Goal: Task Accomplishment & Management: Manage account settings

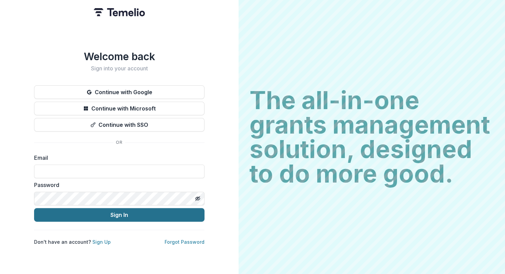
type input "**********"
click at [121, 214] on button "Sign In" at bounding box center [119, 215] width 170 height 14
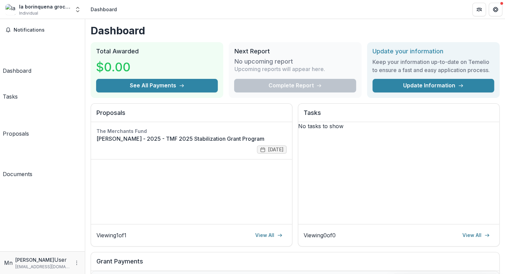
click at [18, 93] on div "Tasks" at bounding box center [10, 97] width 15 height 8
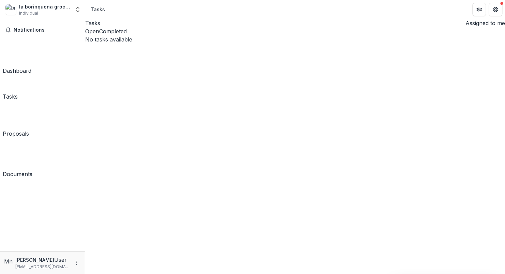
click at [23, 130] on div "Proposals" at bounding box center [16, 134] width 26 height 8
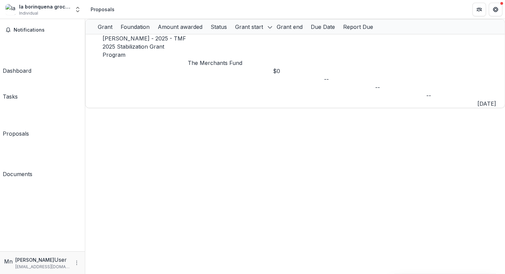
click at [28, 170] on div "Documents" at bounding box center [18, 174] width 30 height 8
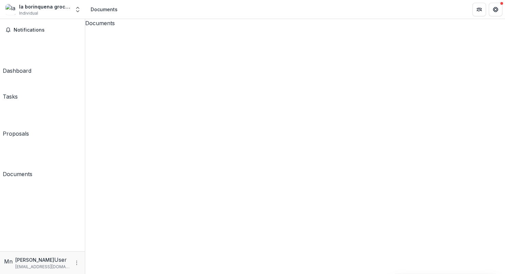
click at [28, 67] on div "Dashboard" at bounding box center [17, 71] width 29 height 8
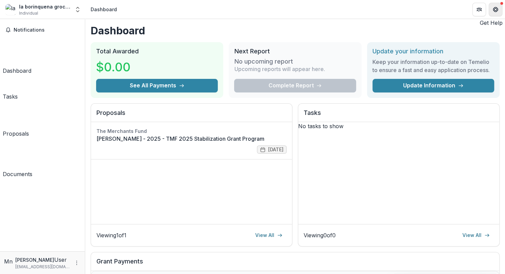
click at [494, 9] on icon "Get Help" at bounding box center [494, 9] width 5 height 5
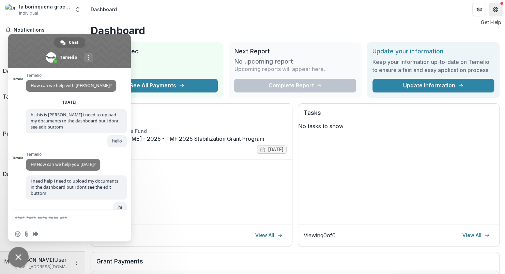
scroll to position [641, 0]
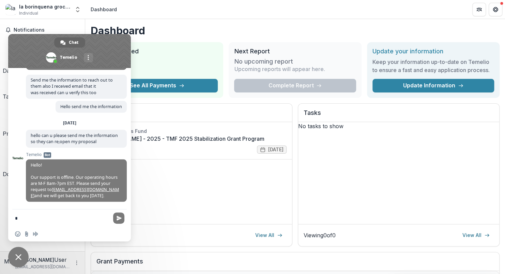
click at [29, 215] on form "*" at bounding box center [62, 219] width 94 height 18
click at [29, 219] on textarea "*" at bounding box center [62, 219] width 94 height 6
type textarea "*****"
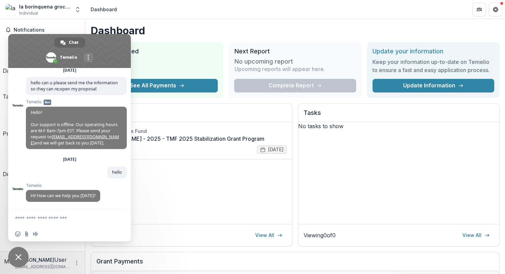
scroll to position [694, 0]
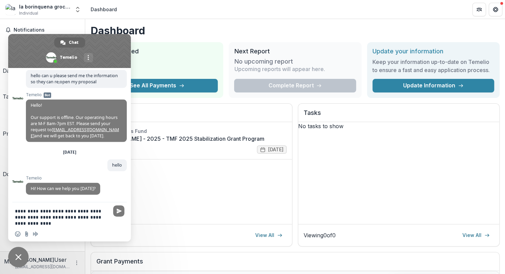
type textarea "**********"
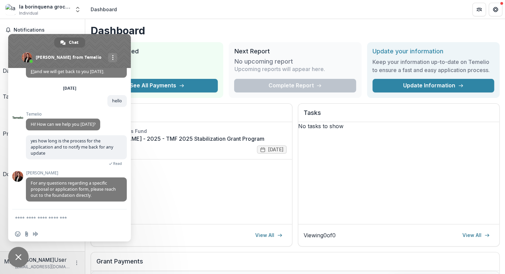
scroll to position [754, 0]
type textarea "**********"
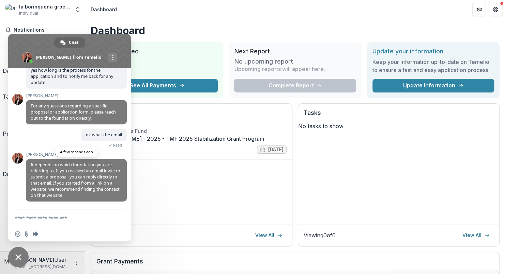
scroll to position [827, 0]
type textarea "**********"
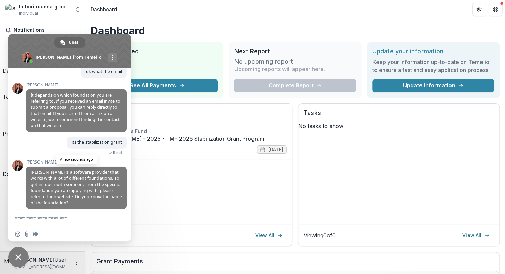
scroll to position [900, 0]
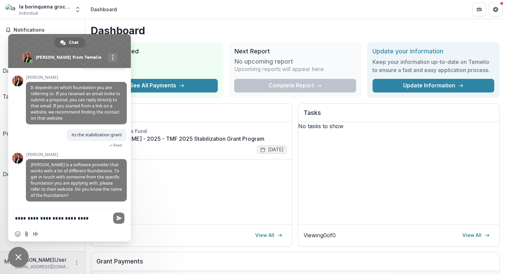
type textarea "**********"
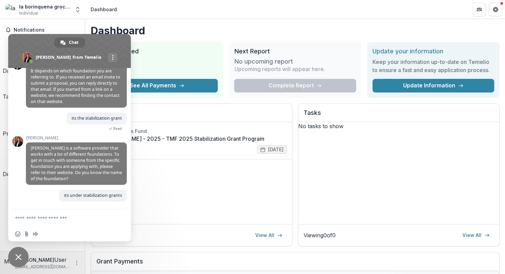
scroll to position [917, 0]
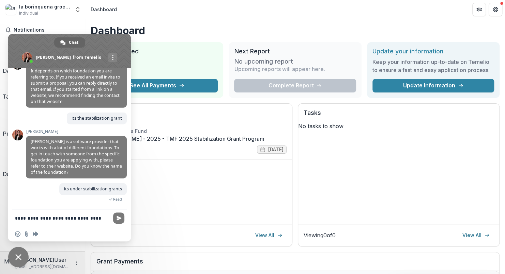
type textarea "**********"
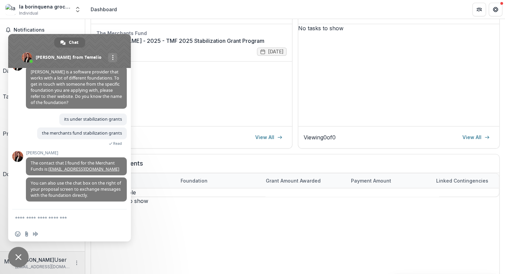
scroll to position [55, 0]
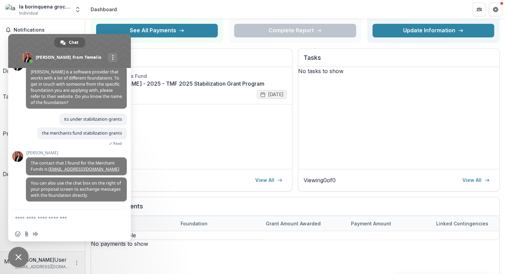
click at [70, 42] on span "Chat" at bounding box center [74, 42] width 10 height 10
drag, startPoint x: 104, startPoint y: 40, endPoint x: 147, endPoint y: 43, distance: 43.1
click at [147, 43] on body "Skip to content la borinquena grocery Individual Nonprofits la borinquena groce…" at bounding box center [252, 137] width 505 height 274
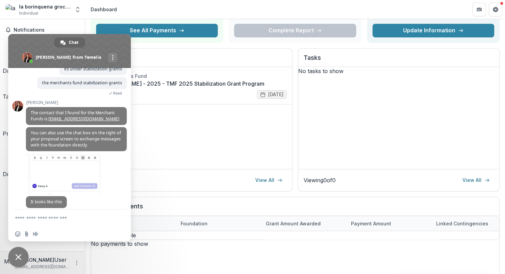
scroll to position [1045, 0]
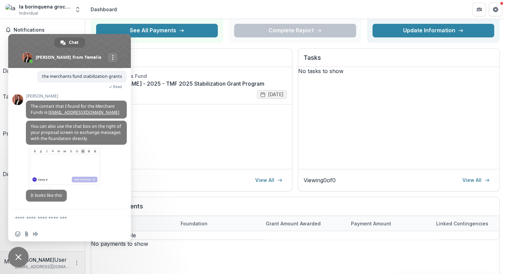
click at [30, 216] on textarea "Compose your message..." at bounding box center [62, 219] width 94 height 6
type textarea "**********"
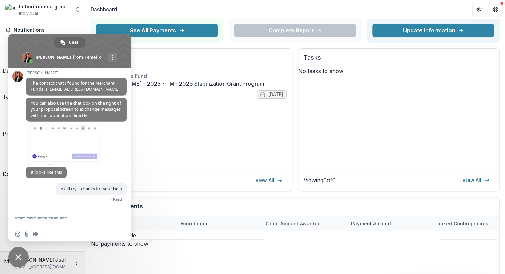
click at [16, 258] on span "Close chat" at bounding box center [18, 257] width 6 height 6
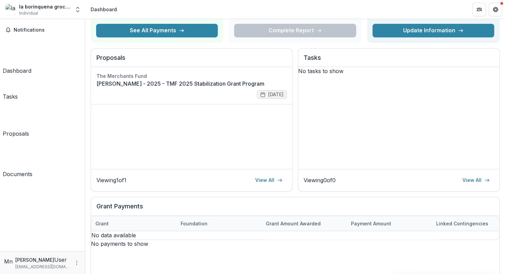
click at [29, 130] on div "Proposals" at bounding box center [16, 134] width 26 height 8
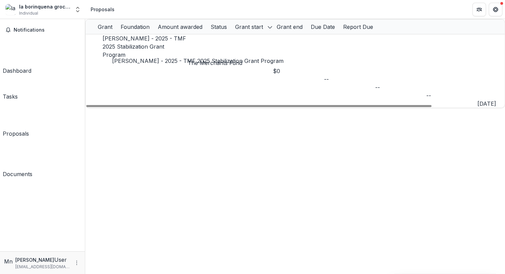
click at [177, 45] on link "[PERSON_NAME] - 2025 - TMF 2025 Stabilization Grant Program" at bounding box center [144, 46] width 83 height 23
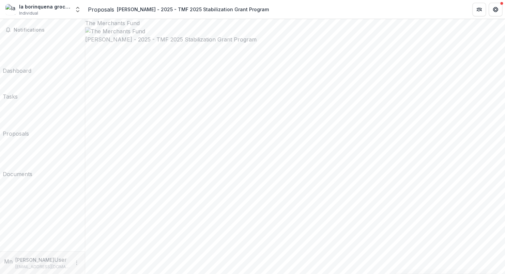
click at [31, 67] on div "Dashboard" at bounding box center [17, 71] width 29 height 8
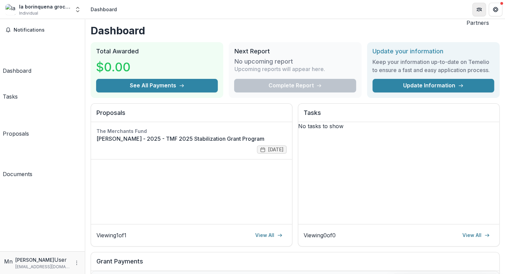
click at [479, 10] on icon "Partners" at bounding box center [478, 10] width 3 height 2
click at [495, 8] on icon "Get Help" at bounding box center [495, 7] width 2 height 1
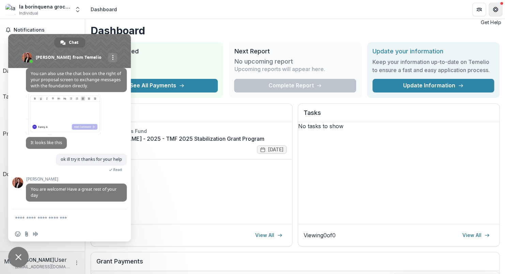
scroll to position [1092, 0]
click at [19, 255] on span "Close chat" at bounding box center [18, 257] width 6 height 6
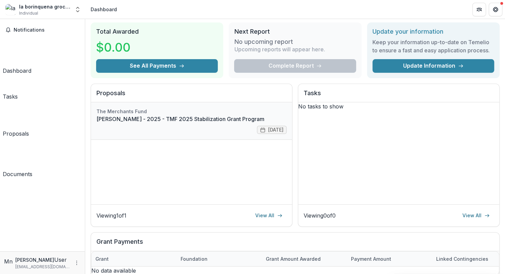
scroll to position [0, 0]
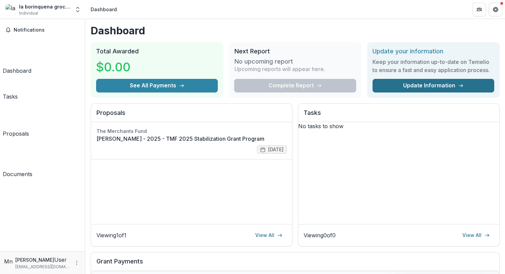
click at [444, 88] on link "Update Information" at bounding box center [433, 86] width 122 height 14
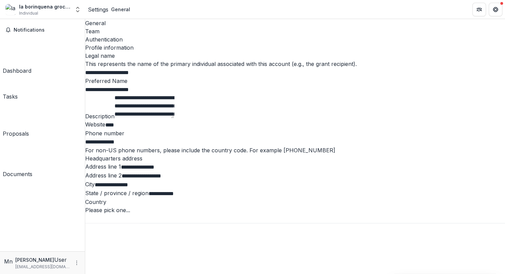
click at [43, 121] on div "Notifications Dashboard Tasks Proposals Documents" at bounding box center [42, 135] width 85 height 233
click at [23, 67] on div "Dashboard" at bounding box center [17, 71] width 29 height 8
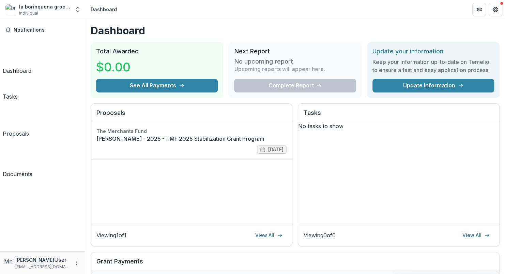
click at [22, 130] on div "Proposals" at bounding box center [16, 134] width 26 height 8
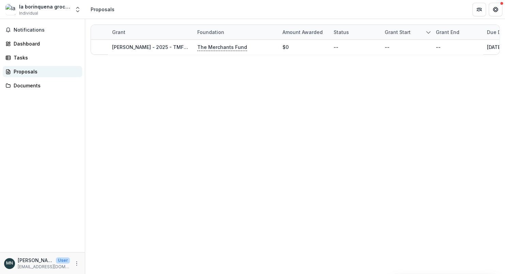
click at [31, 72] on div "Proposals" at bounding box center [45, 71] width 63 height 7
click at [20, 57] on div "Tasks" at bounding box center [45, 57] width 63 height 7
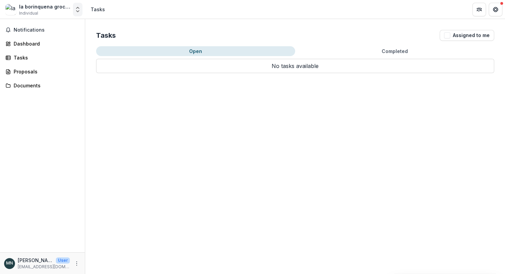
click at [77, 9] on icon "Open entity switcher" at bounding box center [77, 9] width 7 height 7
click at [47, 129] on div "Notifications Dashboard Tasks Proposals Documents" at bounding box center [42, 136] width 85 height 234
click at [29, 69] on div "Proposals" at bounding box center [45, 71] width 63 height 7
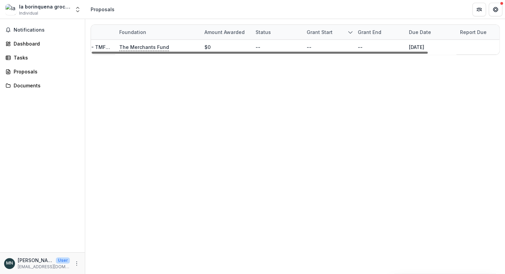
scroll to position [0, 86]
drag, startPoint x: 414, startPoint y: 51, endPoint x: 491, endPoint y: 47, distance: 77.1
click at [427, 52] on div at bounding box center [260, 53] width 336 height 2
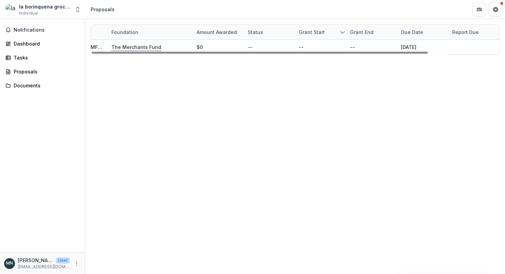
click at [252, 32] on div "Status" at bounding box center [254, 32] width 23 height 7
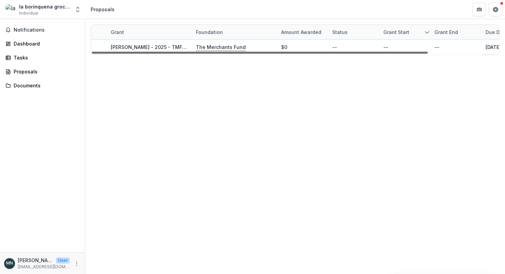
scroll to position [0, 0]
drag, startPoint x: 201, startPoint y: 51, endPoint x: 104, endPoint y: 51, distance: 97.1
click at [104, 52] on div at bounding box center [260, 53] width 336 height 2
click at [209, 31] on div "Foundation" at bounding box center [210, 32] width 35 height 7
click at [118, 31] on div "Grant" at bounding box center [118, 32] width 21 height 7
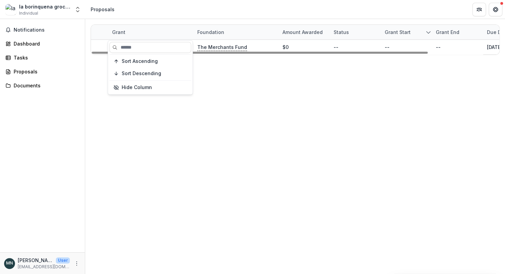
drag, startPoint x: 382, startPoint y: 143, endPoint x: 383, endPoint y: 138, distance: 5.5
click at [383, 143] on div "Grant Foundation Amount awarded Status Grant start Grant end Due Date Report Du…" at bounding box center [295, 146] width 420 height 255
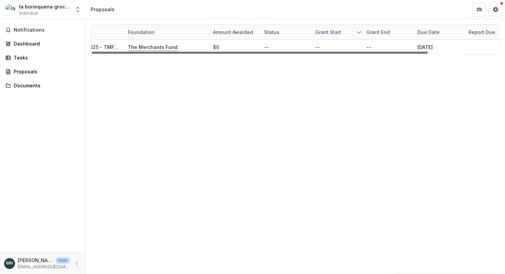
scroll to position [0, 86]
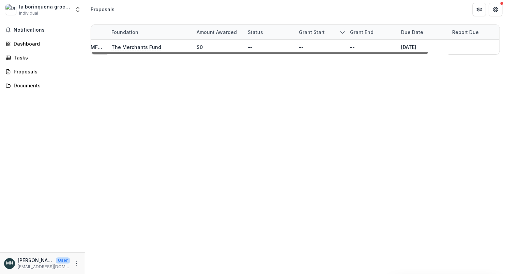
drag, startPoint x: 399, startPoint y: 55, endPoint x: 487, endPoint y: 50, distance: 88.0
click at [427, 52] on div at bounding box center [260, 53] width 336 height 2
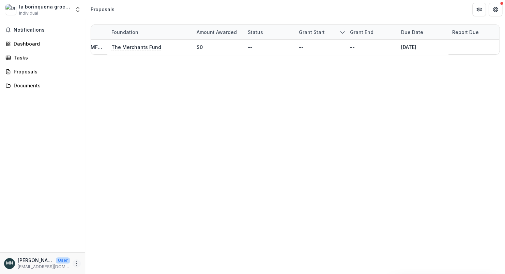
click at [77, 266] on icon "More" at bounding box center [76, 263] width 5 height 5
click at [106, 238] on link "Help Center" at bounding box center [121, 238] width 73 height 11
click at [37, 70] on div "Proposals" at bounding box center [45, 71] width 63 height 7
click at [37, 71] on div "Proposals" at bounding box center [45, 71] width 63 height 7
click at [18, 70] on div "Proposals" at bounding box center [45, 71] width 63 height 7
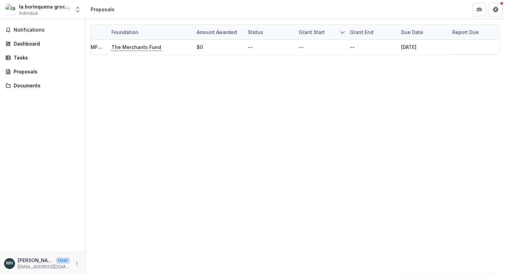
click at [96, 10] on div "Proposals" at bounding box center [103, 9] width 24 height 7
click at [79, 12] on icon "Open entity switcher" at bounding box center [77, 9] width 7 height 7
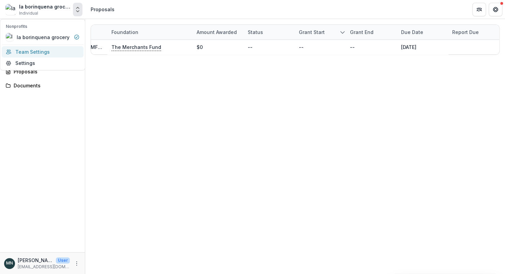
click at [23, 51] on link "Team Settings" at bounding box center [43, 51] width 82 height 11
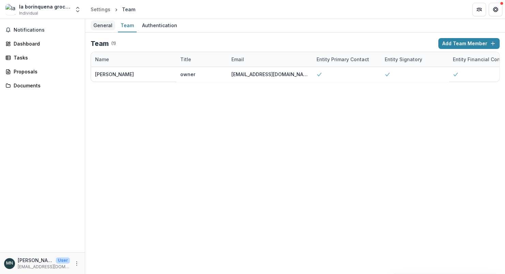
click at [101, 25] on div "General" at bounding box center [103, 25] width 25 height 10
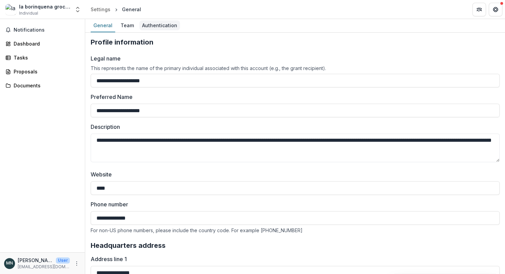
click at [154, 23] on div "Authentication" at bounding box center [159, 25] width 41 height 10
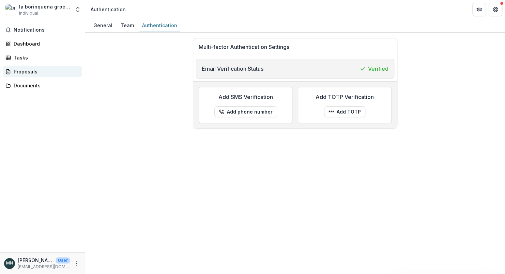
click at [20, 72] on div "Proposals" at bounding box center [45, 71] width 63 height 7
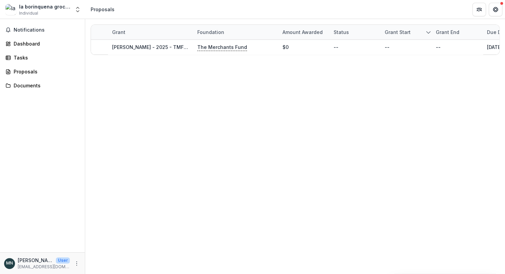
drag, startPoint x: 20, startPoint y: 72, endPoint x: 209, endPoint y: 125, distance: 195.6
click at [209, 125] on div "Grant Foundation Amount awarded Status Grant start Grant end Due Date Report Du…" at bounding box center [295, 146] width 420 height 255
click at [492, 7] on icon "Get Help" at bounding box center [494, 9] width 5 height 5
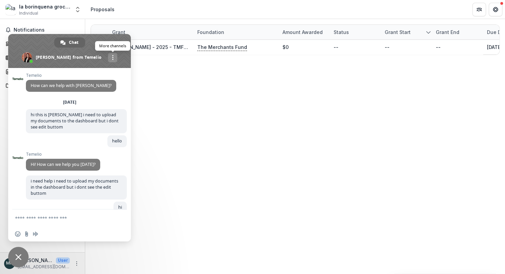
click at [108, 57] on div "More channels" at bounding box center [112, 57] width 9 height 9
click at [68, 71] on span "email" at bounding box center [69, 72] width 5 height 5
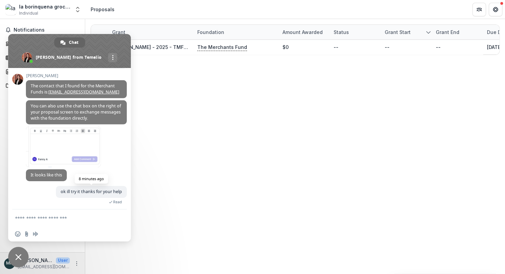
scroll to position [1092, 0]
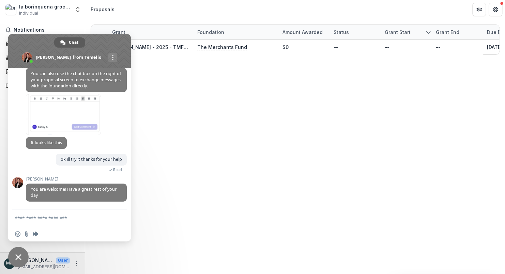
click at [73, 41] on span "Chat" at bounding box center [74, 42] width 10 height 10
click at [73, 40] on span "Chat" at bounding box center [74, 42] width 10 height 10
click at [73, 42] on span "Chat" at bounding box center [74, 42] width 10 height 10
click at [59, 43] on div "Chat" at bounding box center [69, 42] width 31 height 10
click at [64, 42] on span at bounding box center [62, 42] width 5 height 5
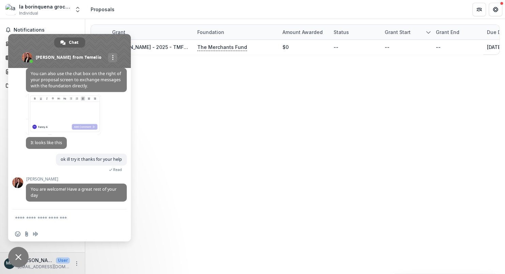
click at [64, 42] on span at bounding box center [62, 42] width 5 height 5
click at [66, 42] on div "Chat" at bounding box center [69, 42] width 31 height 10
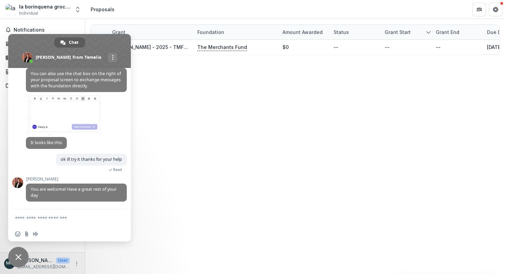
click at [66, 42] on div "Chat" at bounding box center [69, 42] width 31 height 10
click at [174, 102] on div "Grant Foundation Amount awarded Status Grant start Grant end Due Date Report Du…" at bounding box center [295, 146] width 420 height 255
click at [363, 151] on div "Grant Foundation Amount awarded Status Grant start Grant end Due Date Report Du…" at bounding box center [295, 146] width 420 height 255
click at [18, 254] on span "Close chat" at bounding box center [18, 257] width 20 height 20
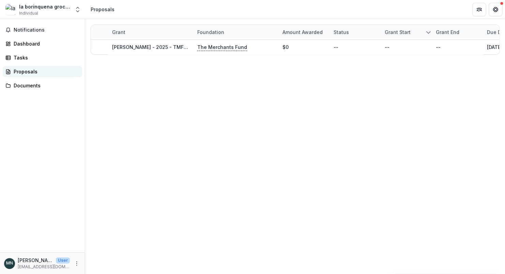
click at [22, 70] on div "Proposals" at bounding box center [45, 71] width 63 height 7
click at [28, 70] on div "Proposals" at bounding box center [45, 71] width 63 height 7
click at [29, 70] on div "Proposals" at bounding box center [45, 71] width 63 height 7
